Goal: Transaction & Acquisition: Book appointment/travel/reservation

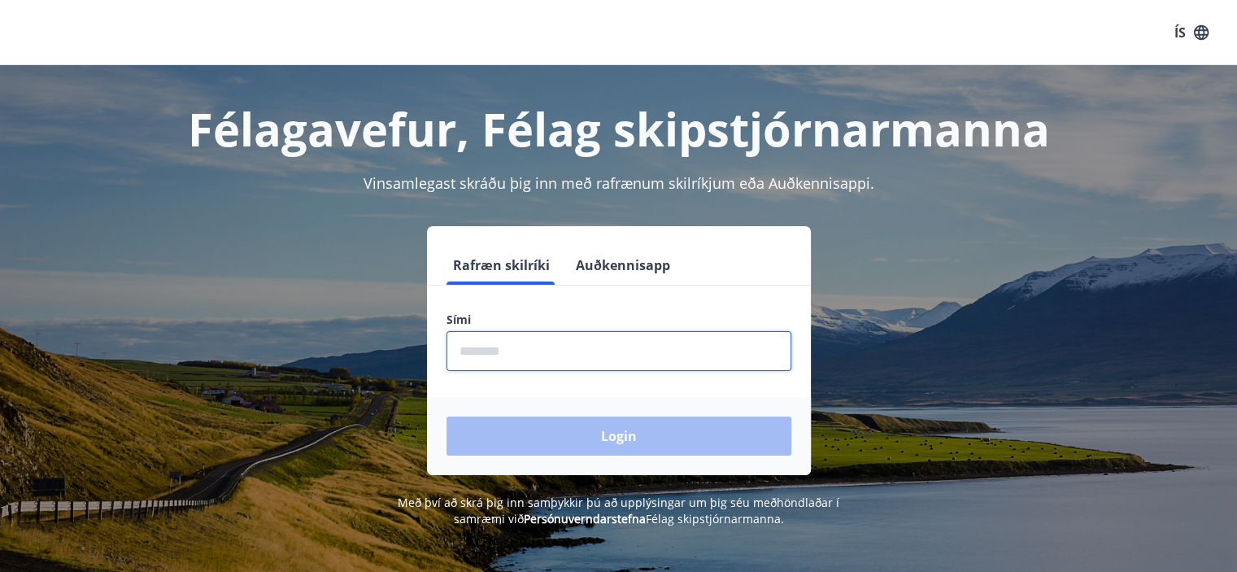
click at [555, 355] on input "phone" at bounding box center [619, 351] width 345 height 40
type input "********"
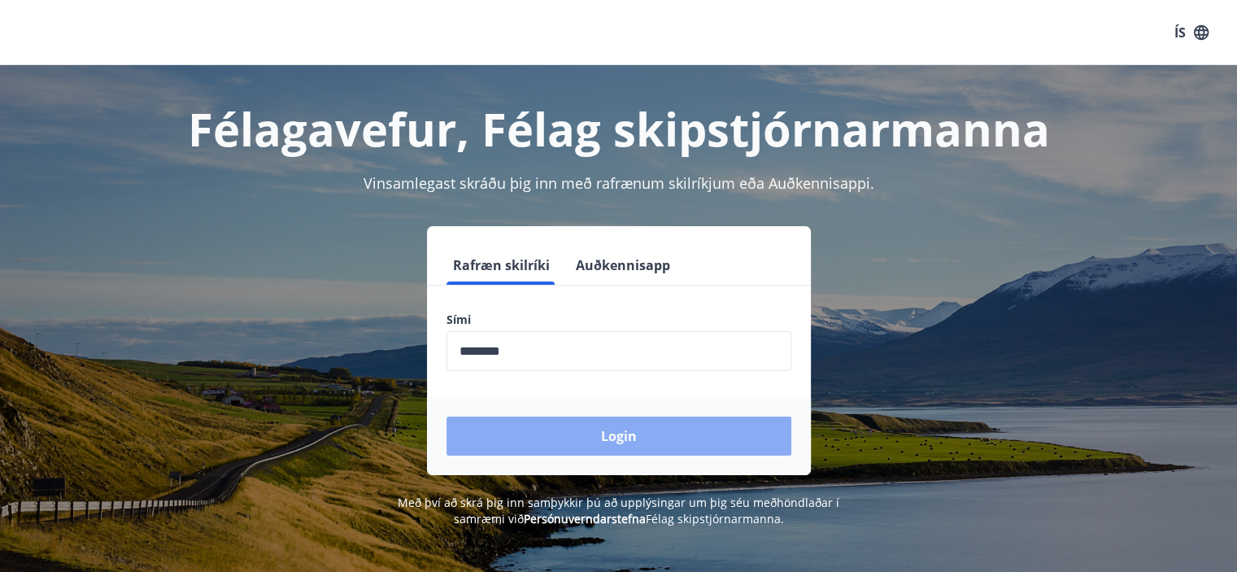
click at [593, 441] on button "Login" at bounding box center [619, 435] width 345 height 39
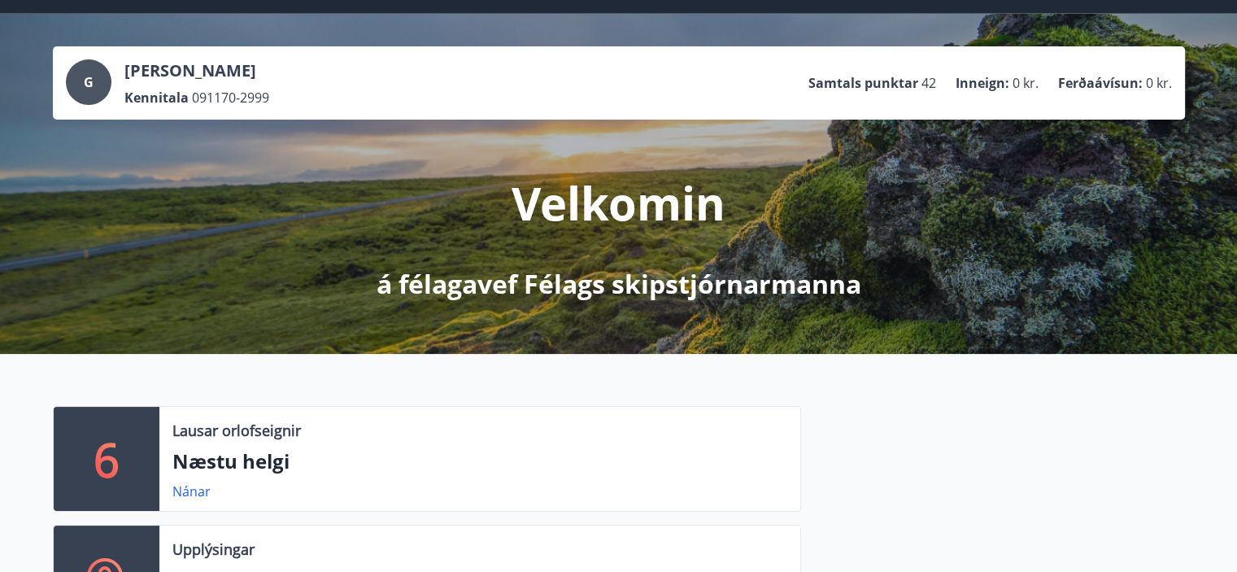
scroll to position [81, 0]
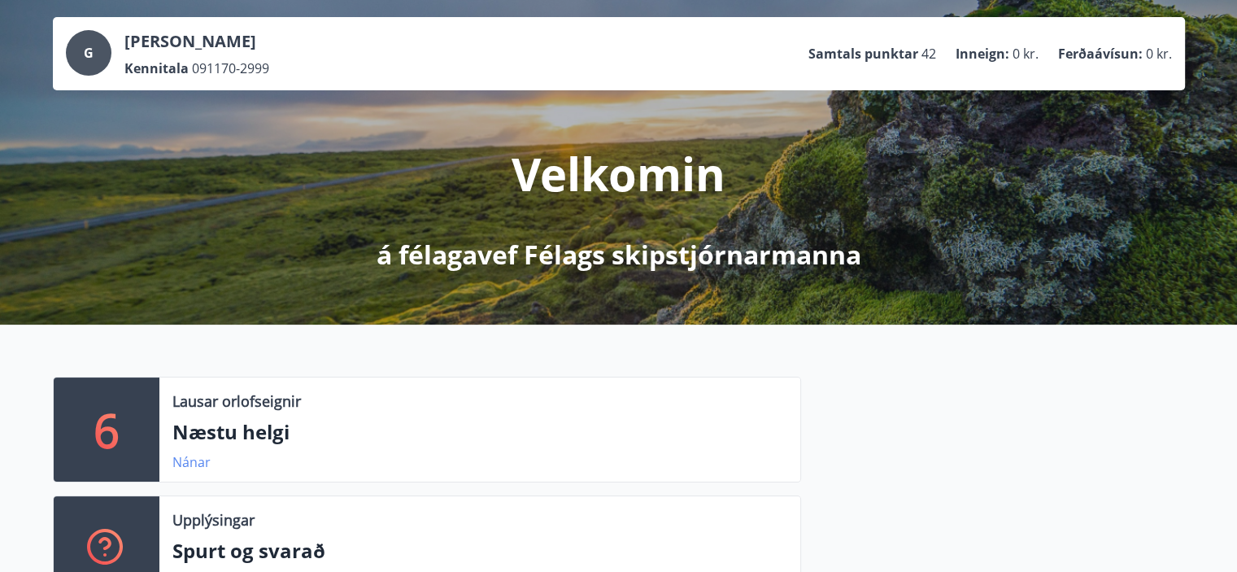
click at [194, 465] on link "Nánar" at bounding box center [191, 462] width 38 height 18
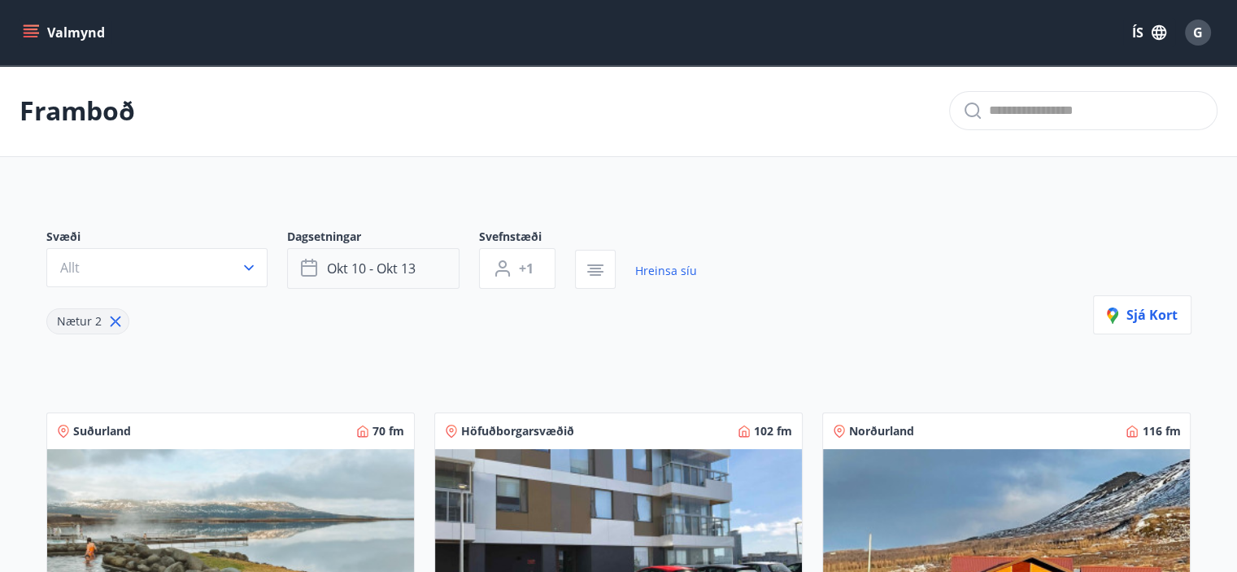
click at [414, 265] on span "okt 10 - okt 13" at bounding box center [371, 268] width 89 height 18
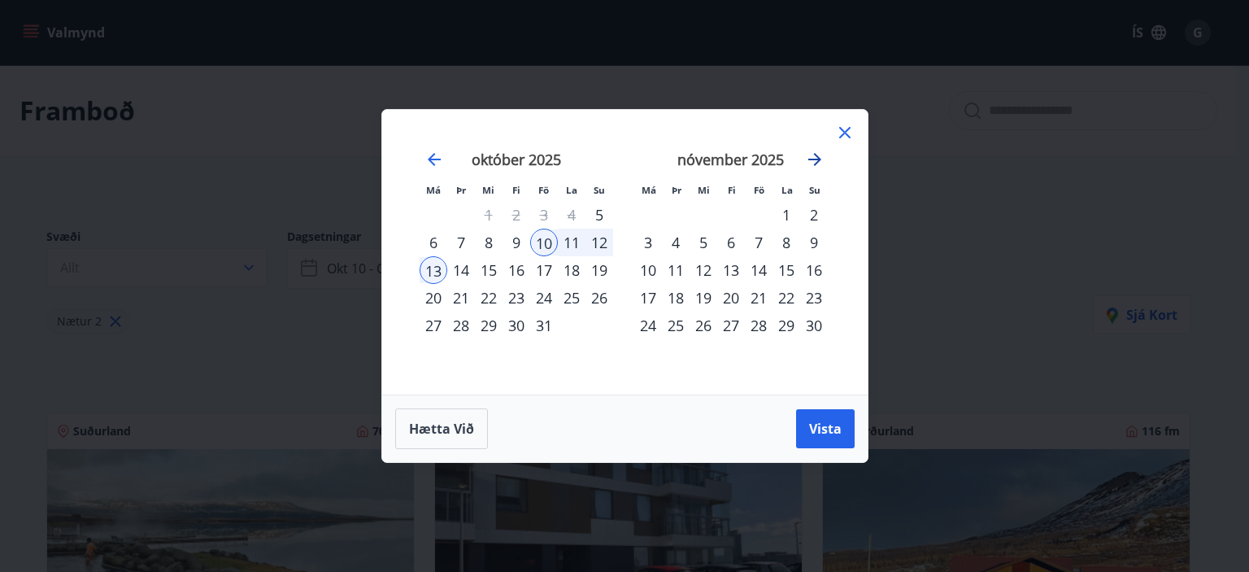
click at [816, 159] on icon "Move forward to switch to the next month." at bounding box center [815, 159] width 13 height 13
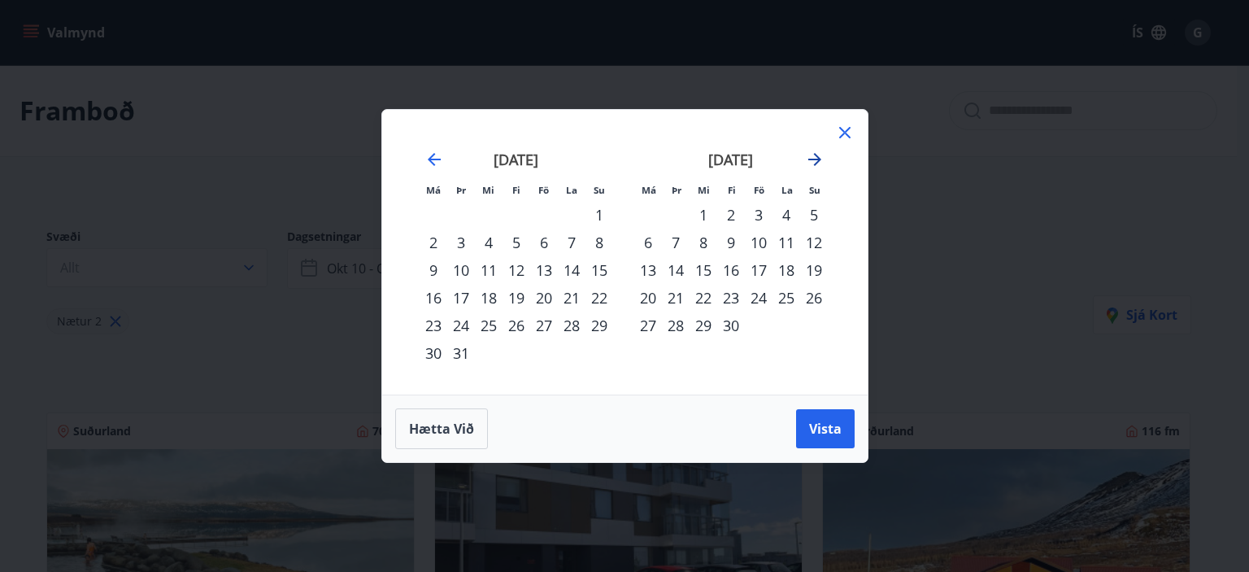
click at [816, 159] on icon "Move forward to switch to the next month." at bounding box center [815, 159] width 13 height 13
click at [757, 267] on div "15" at bounding box center [759, 270] width 28 height 28
click at [807, 265] on div "17" at bounding box center [814, 270] width 28 height 28
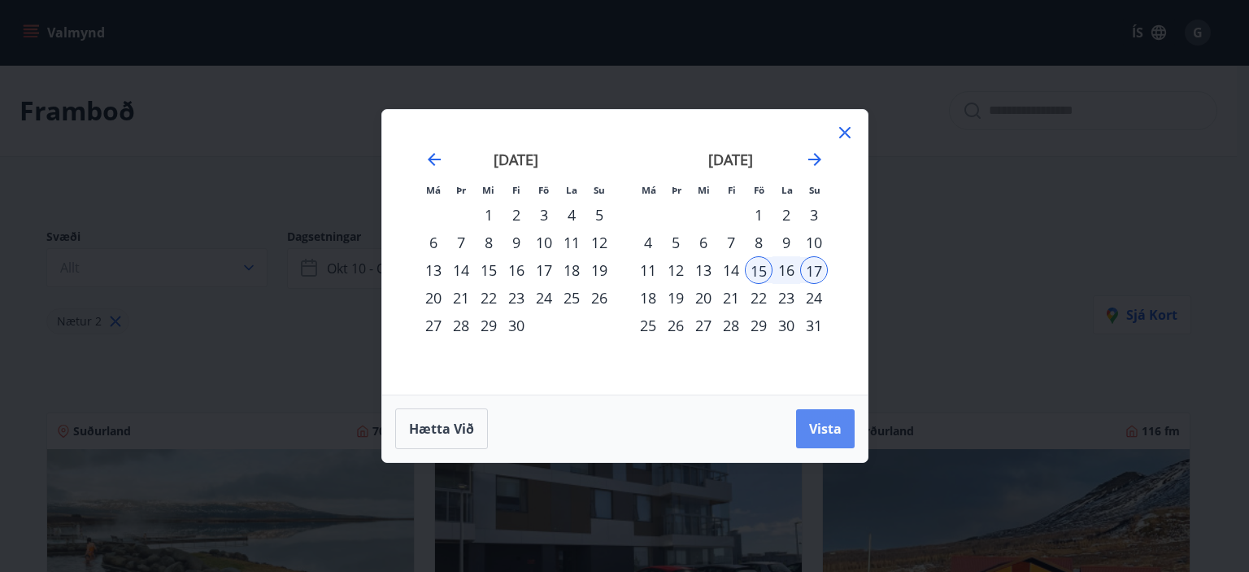
click at [824, 429] on span "Vista" at bounding box center [825, 429] width 33 height 18
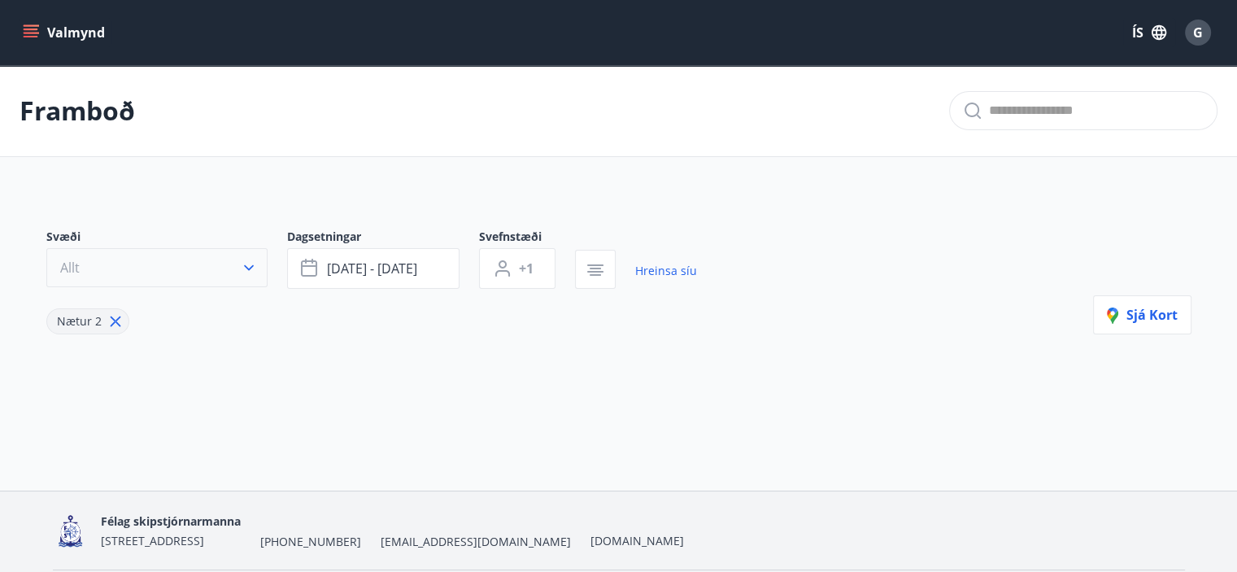
click at [242, 263] on icon "button" at bounding box center [249, 267] width 16 height 16
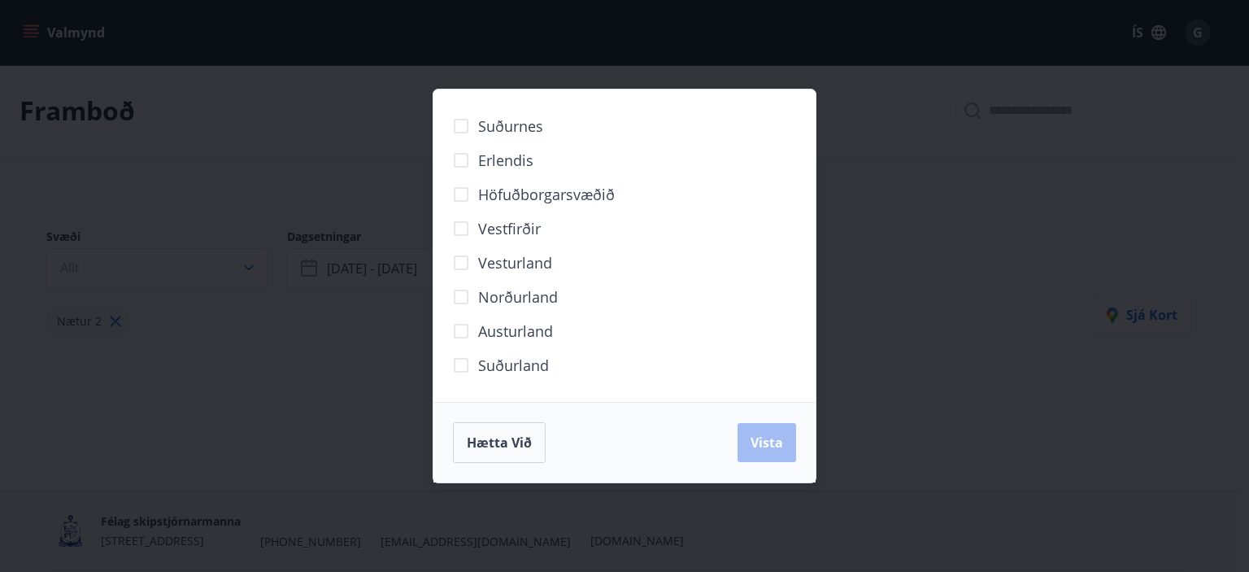
click at [527, 367] on span "Suðurland" at bounding box center [513, 365] width 71 height 21
click at [771, 448] on span "Vista" at bounding box center [767, 443] width 33 height 18
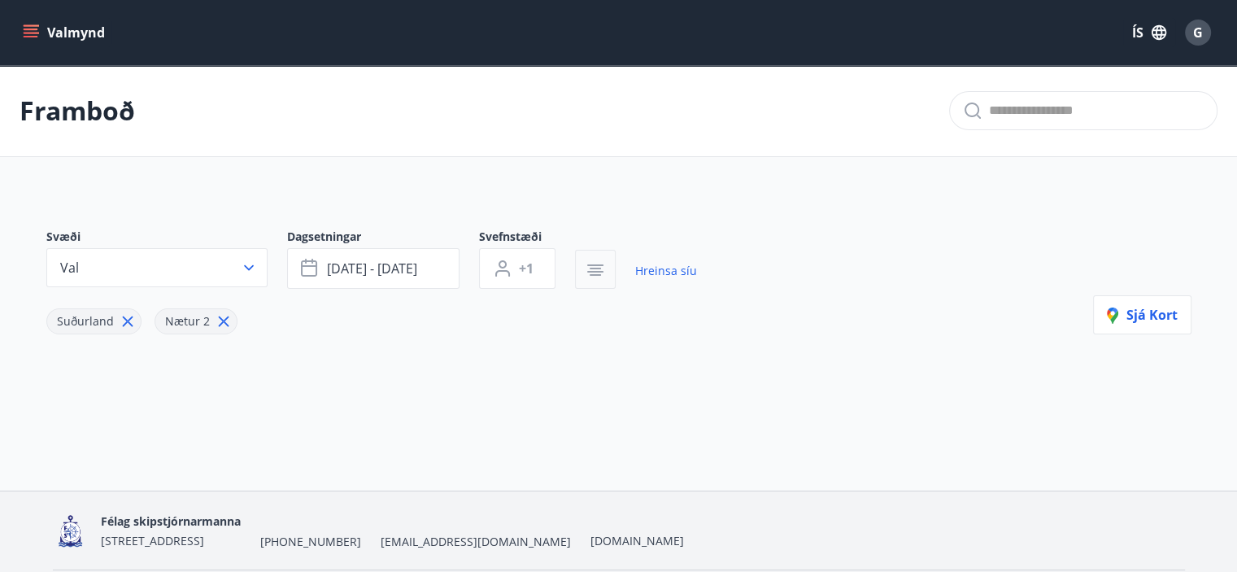
click at [601, 268] on icon "button" at bounding box center [596, 270] width 20 height 20
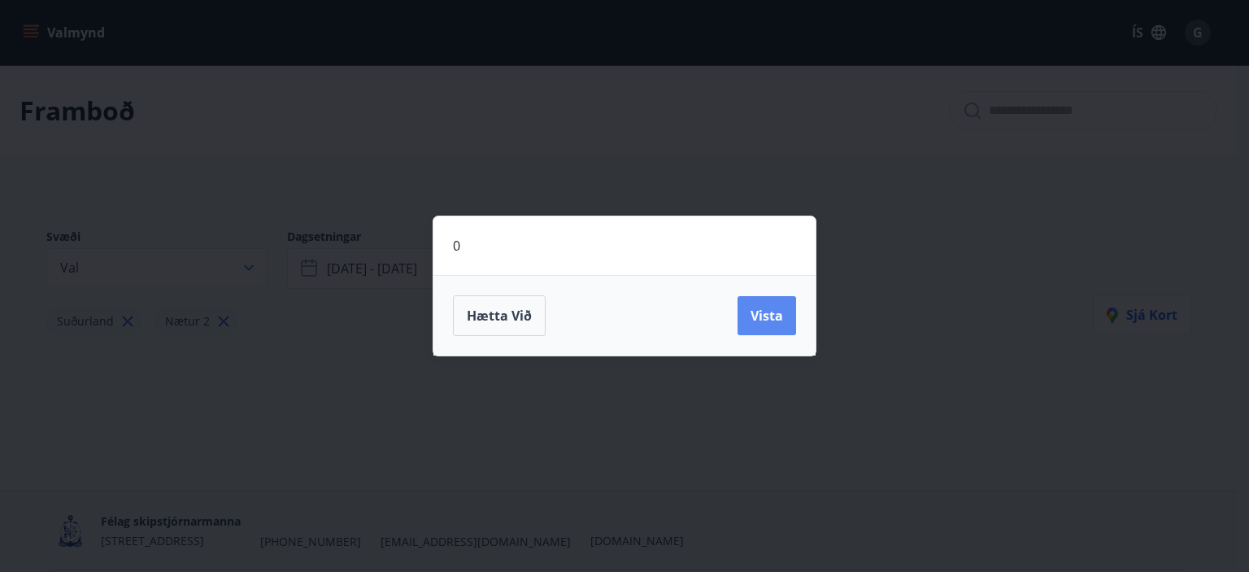
click at [776, 312] on span "Vista" at bounding box center [767, 316] width 33 height 18
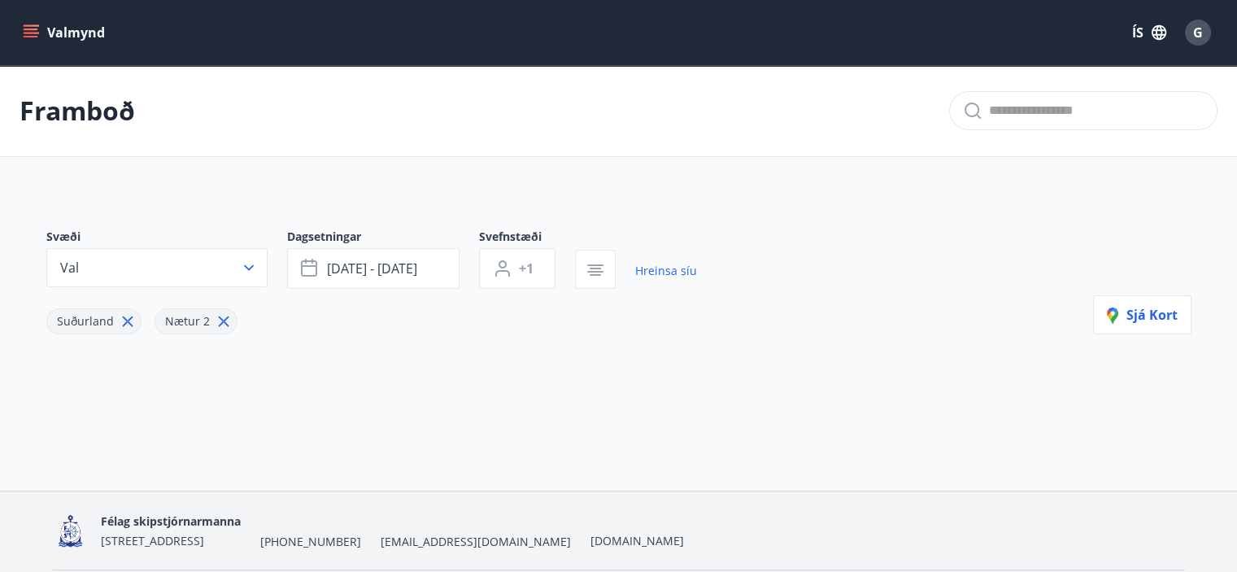
click at [88, 313] on span "Suðurland" at bounding box center [85, 320] width 57 height 15
